Goal: Find specific page/section: Find specific page/section

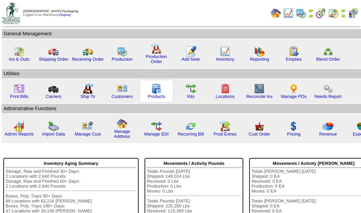
click at [159, 99] on div "Products" at bounding box center [157, 91] width 34 height 23
click at [159, 97] on link "Products" at bounding box center [157, 96] width 18 height 5
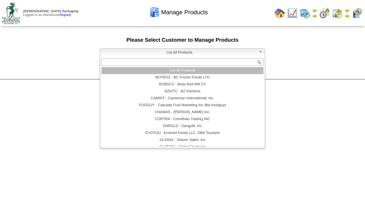
click at [186, 50] on span "List All Products" at bounding box center [179, 53] width 153 height 8
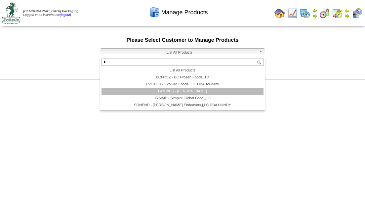
type input "*"
click at [184, 92] on li "L AMWES - Lamb-Weston" at bounding box center [182, 91] width 162 height 7
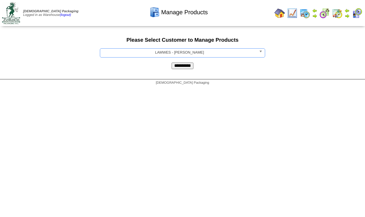
click at [186, 65] on input "**********" at bounding box center [182, 65] width 22 height 7
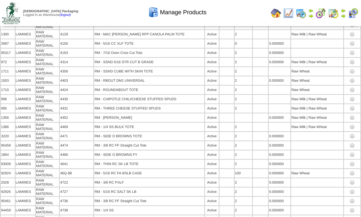
scroll to position [1605, 0]
